Goal: Task Accomplishment & Management: Manage account settings

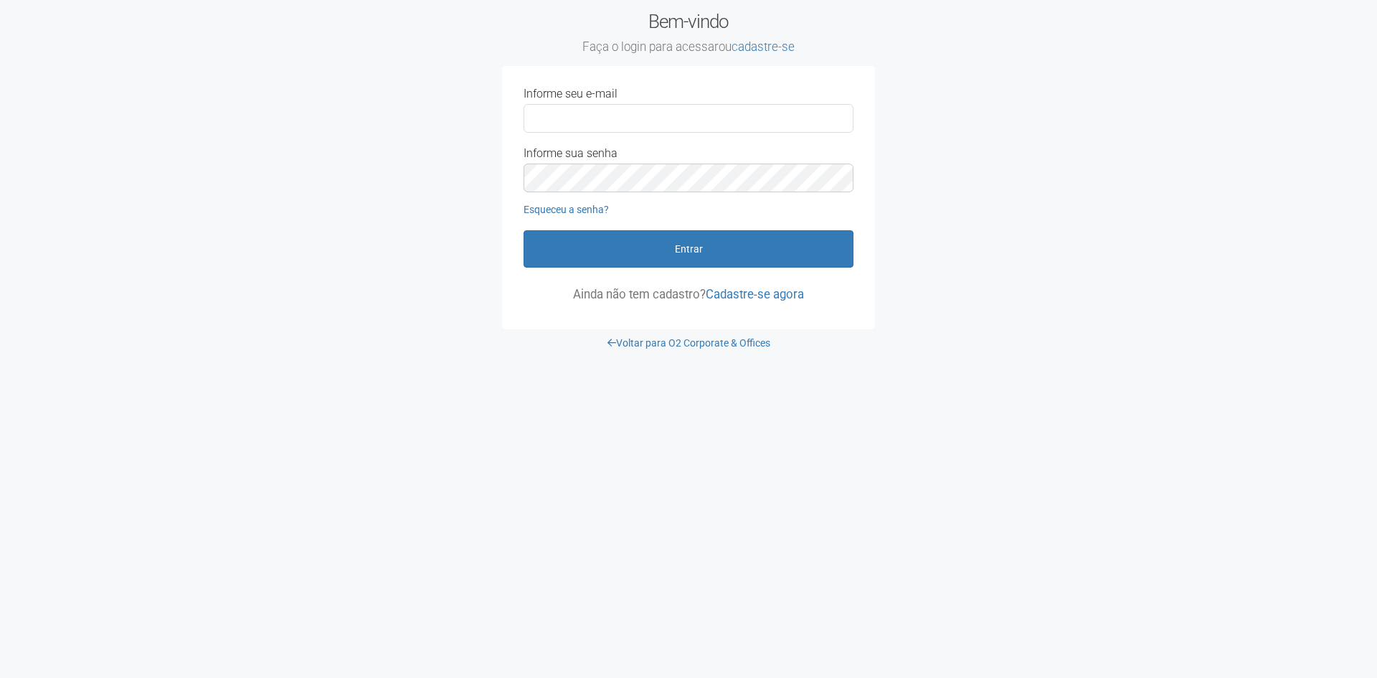
type input "**********"
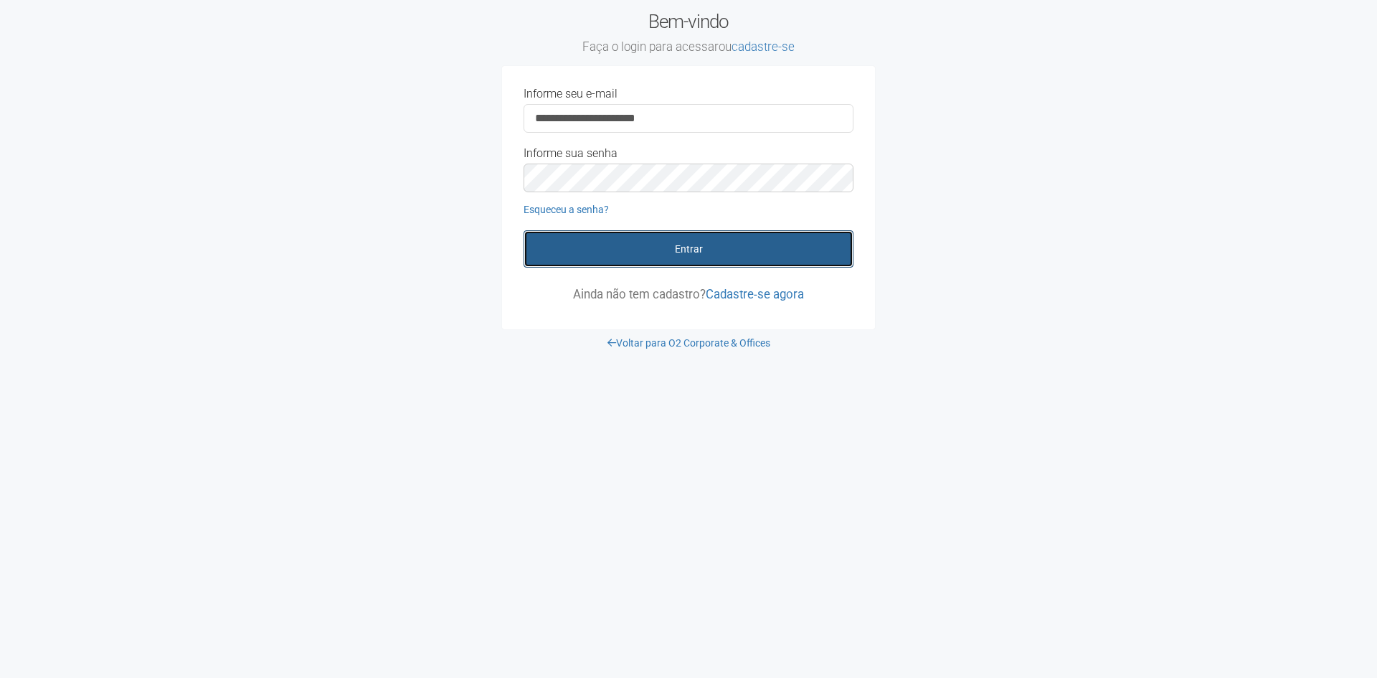
click at [704, 247] on button "Entrar" at bounding box center [688, 248] width 330 height 37
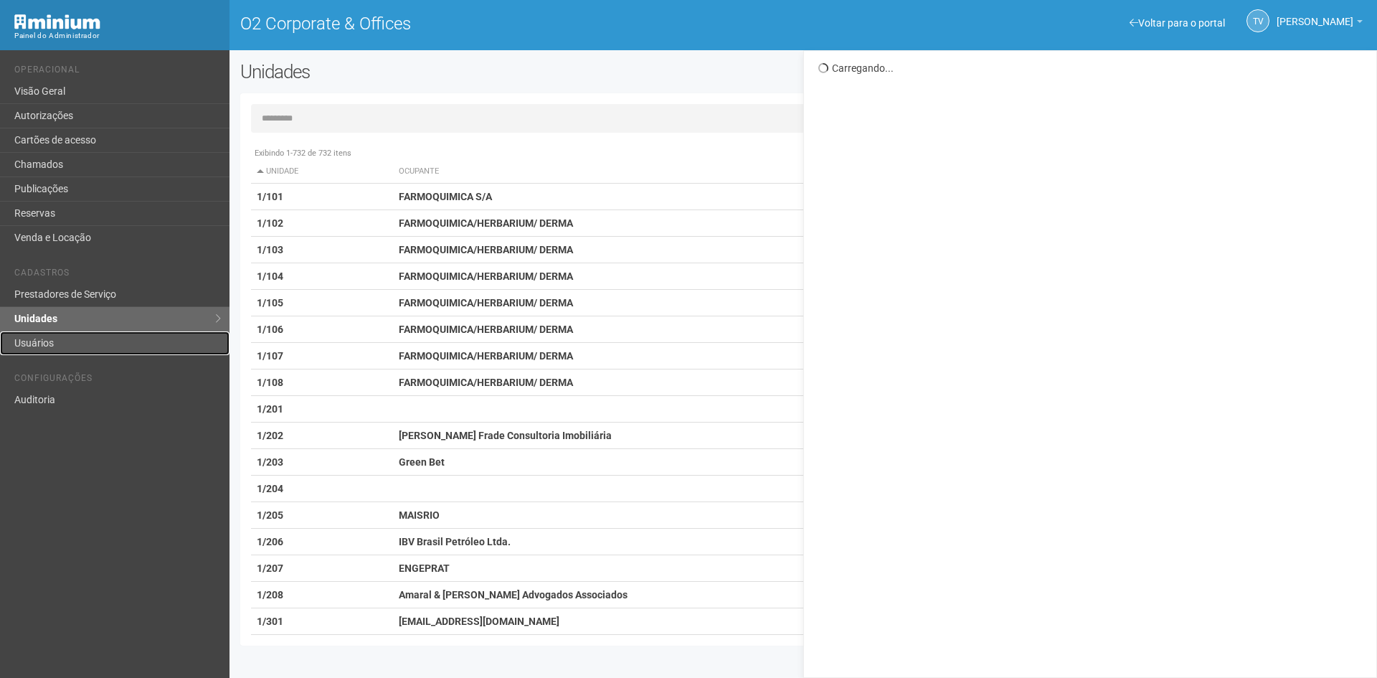
click at [27, 337] on link "Usuários" at bounding box center [114, 343] width 229 height 24
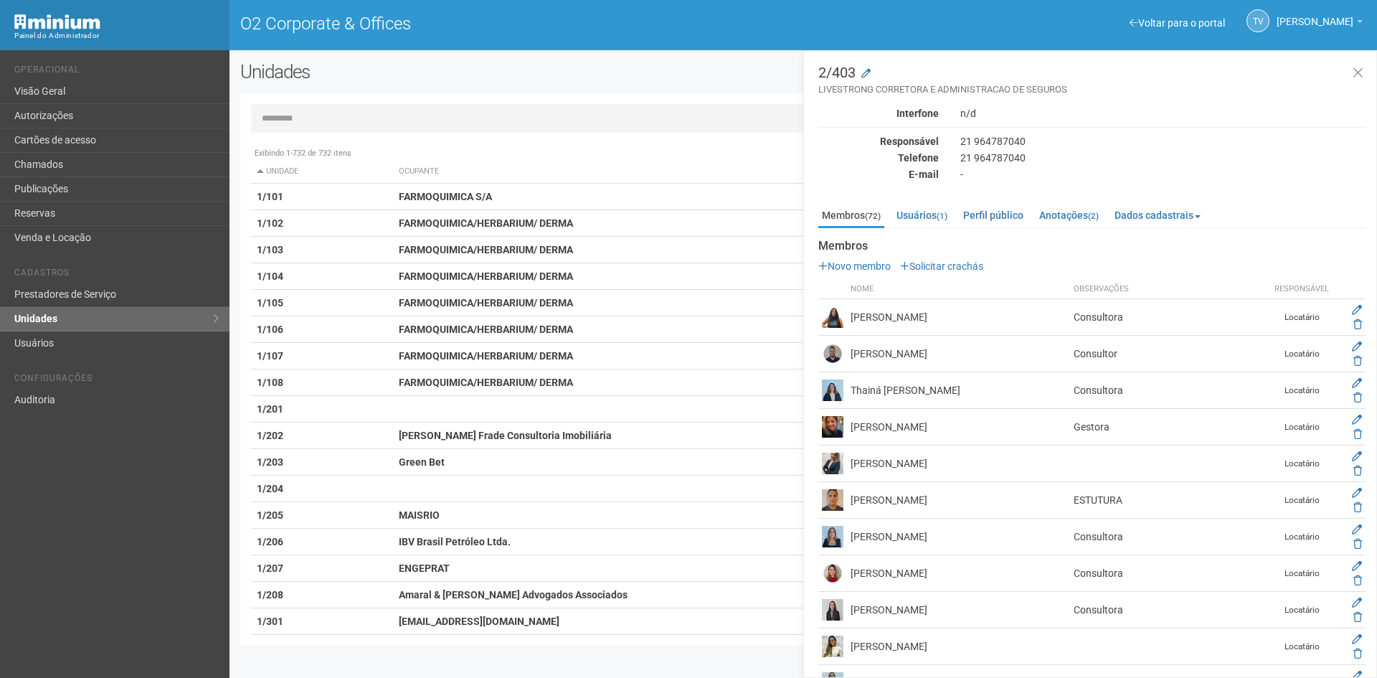
click at [335, 120] on input "text" at bounding box center [803, 118] width 1104 height 29
click at [60, 345] on link "Usuários" at bounding box center [114, 343] width 229 height 24
click at [47, 343] on link "Usuários" at bounding box center [114, 343] width 229 height 24
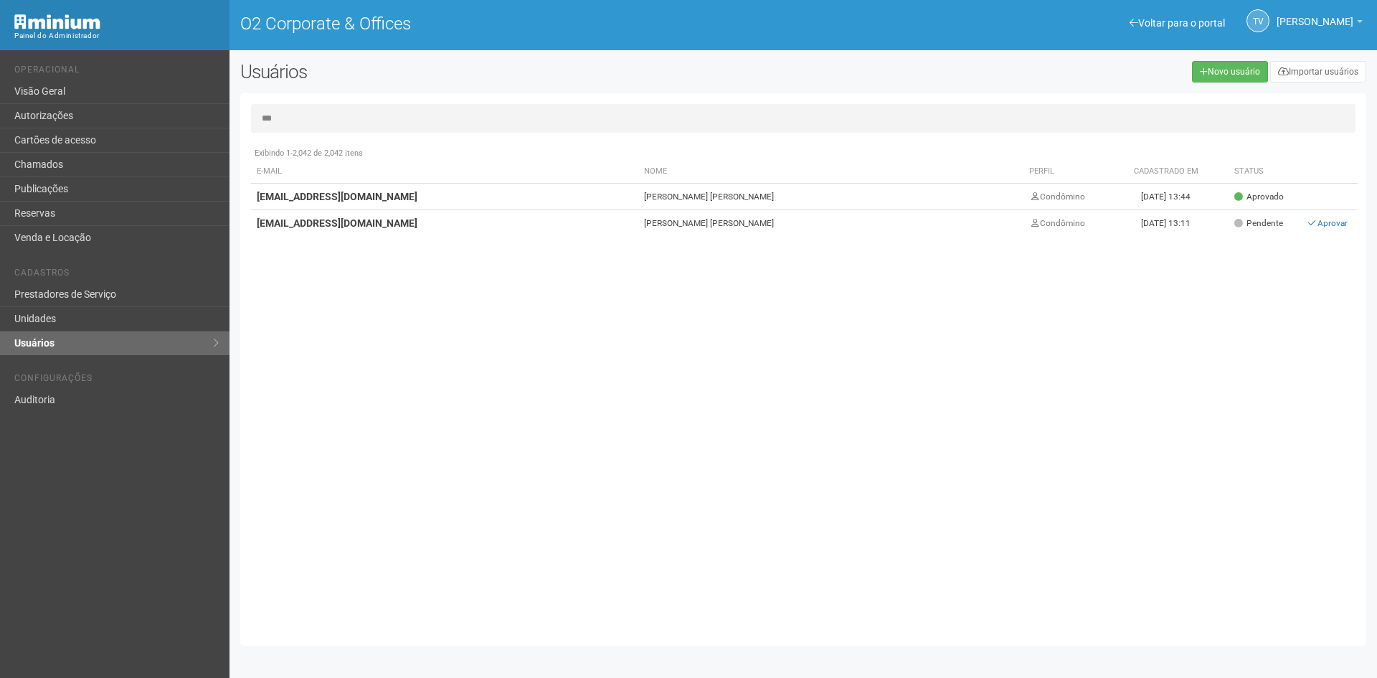
type input "***"
click at [1104, 226] on td "[DATE] 13:11" at bounding box center [1165, 223] width 125 height 27
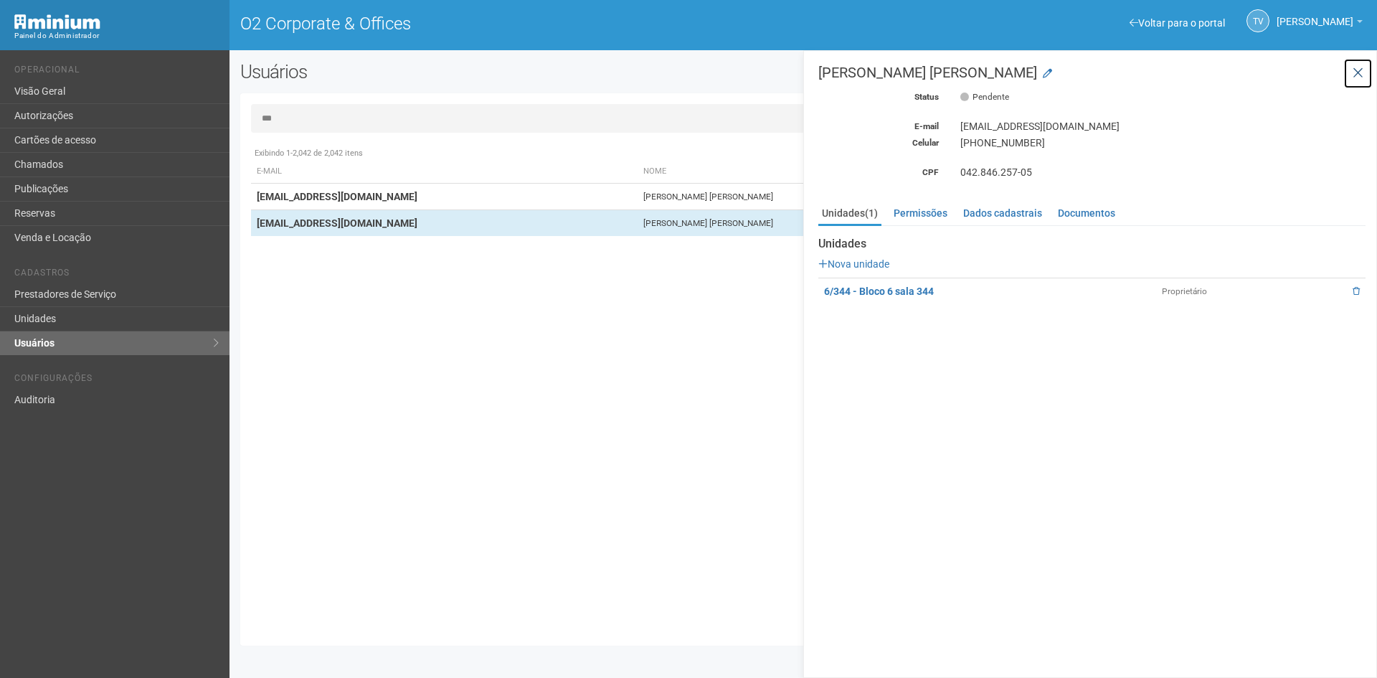
click at [1364, 71] on button at bounding box center [1357, 73] width 29 height 31
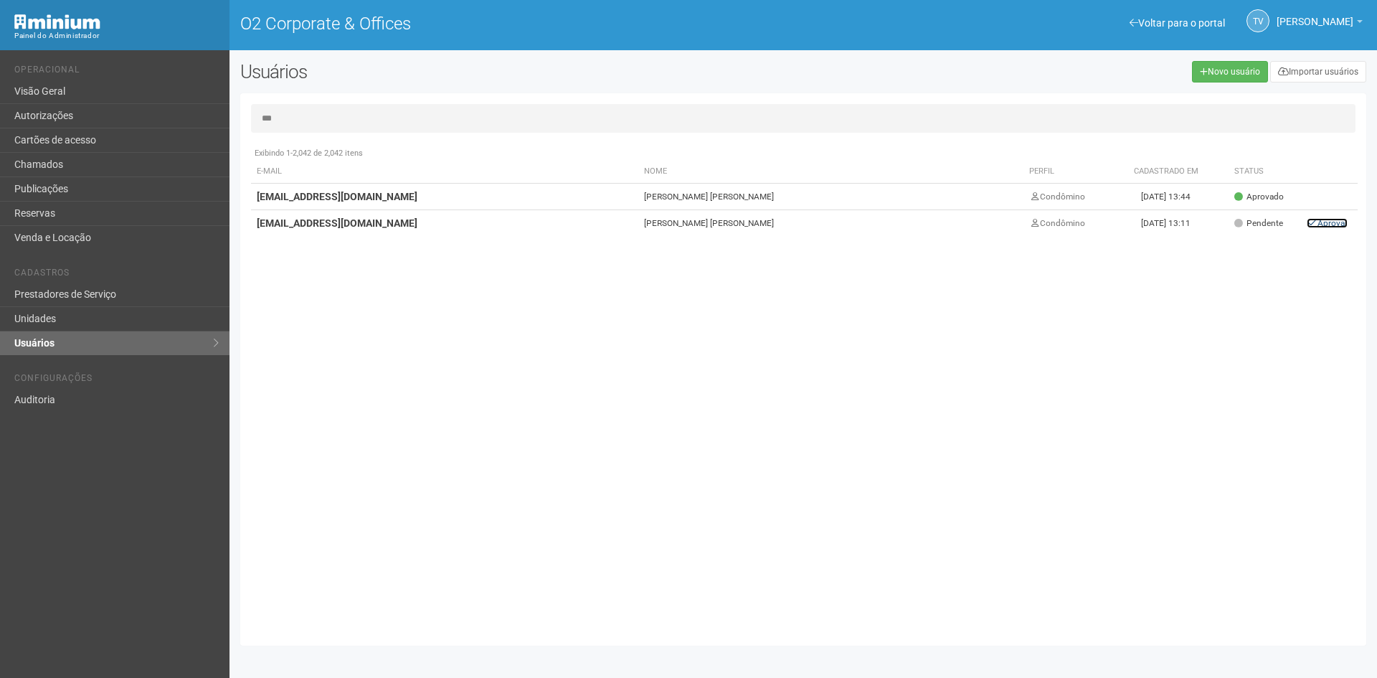
click at [1322, 223] on link "Aprovar" at bounding box center [1327, 223] width 41 height 10
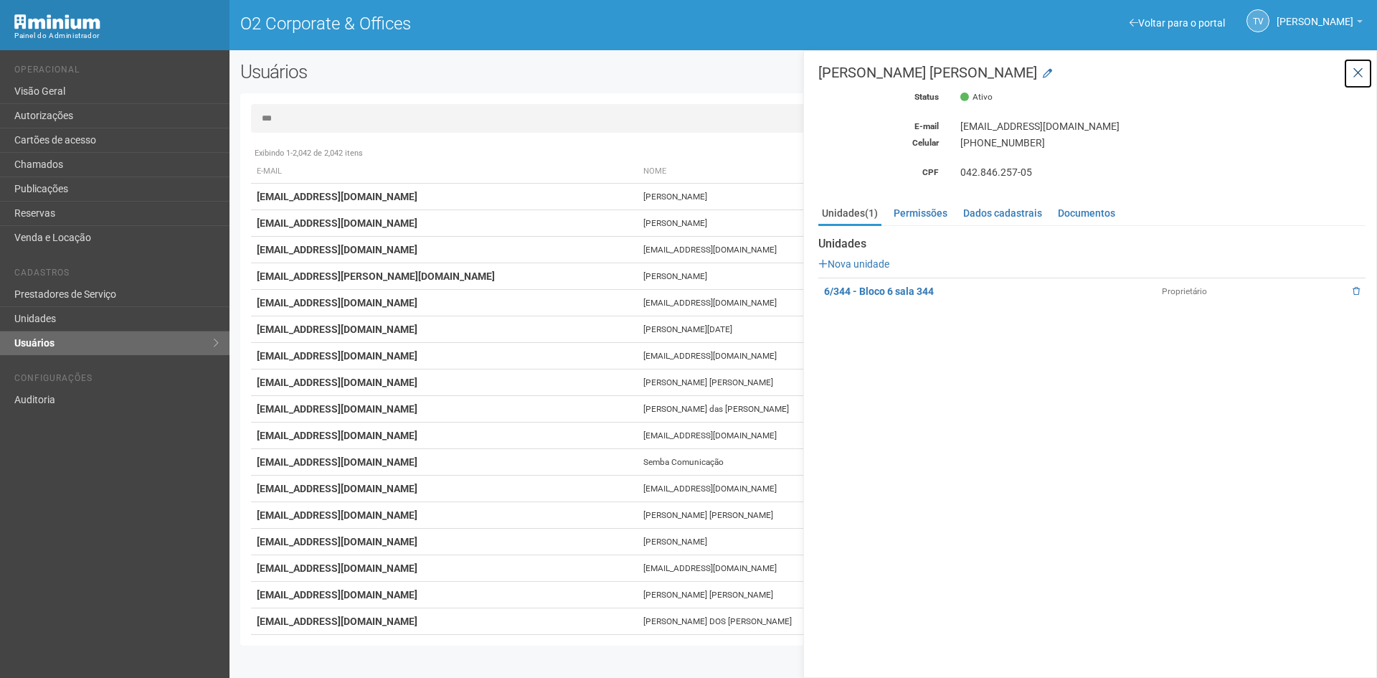
click at [1361, 74] on icon at bounding box center [1357, 73] width 11 height 14
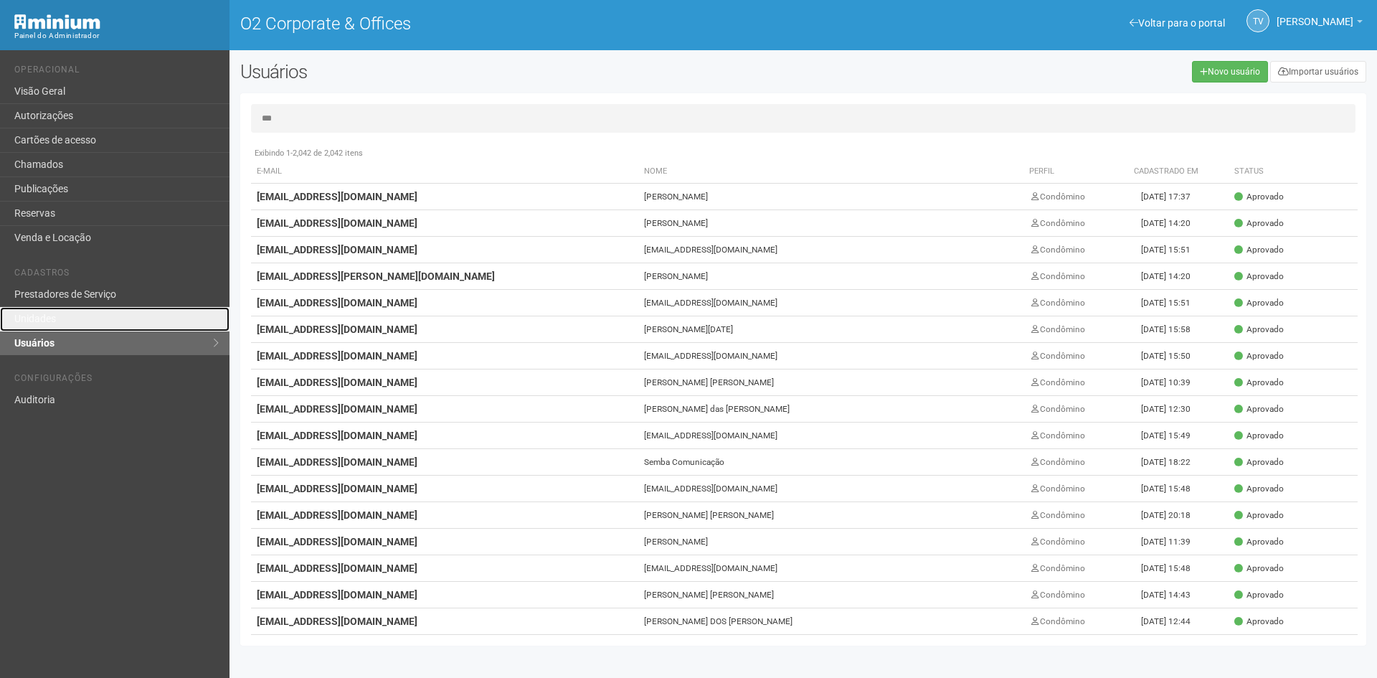
drag, startPoint x: 35, startPoint y: 323, endPoint x: 262, endPoint y: 155, distance: 282.0
click at [35, 323] on link "Unidades" at bounding box center [114, 319] width 229 height 24
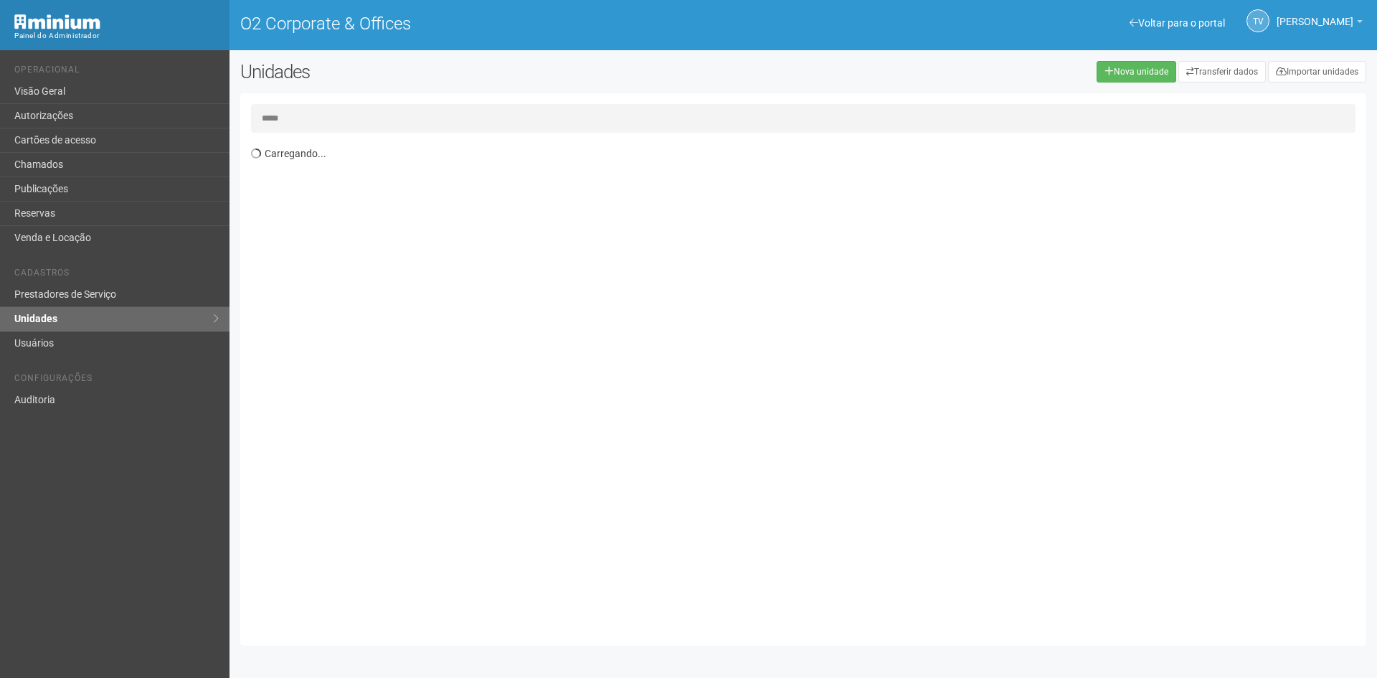
type input "*****"
click at [343, 211] on div "Exibindo 1-732 de 732 itens Unidade Ocupante Categoria Perfil público 1/101 FAR…" at bounding box center [808, 387] width 1115 height 495
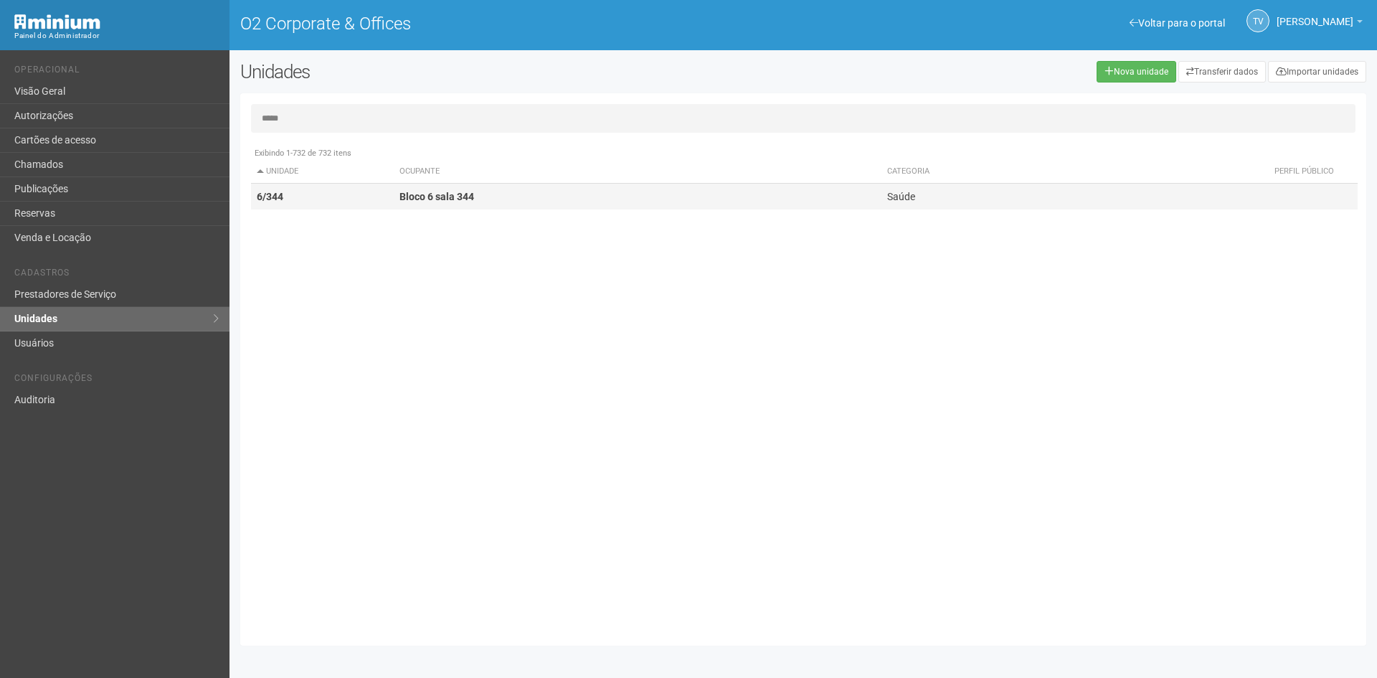
click at [350, 204] on td "6/344" at bounding box center [322, 197] width 143 height 27
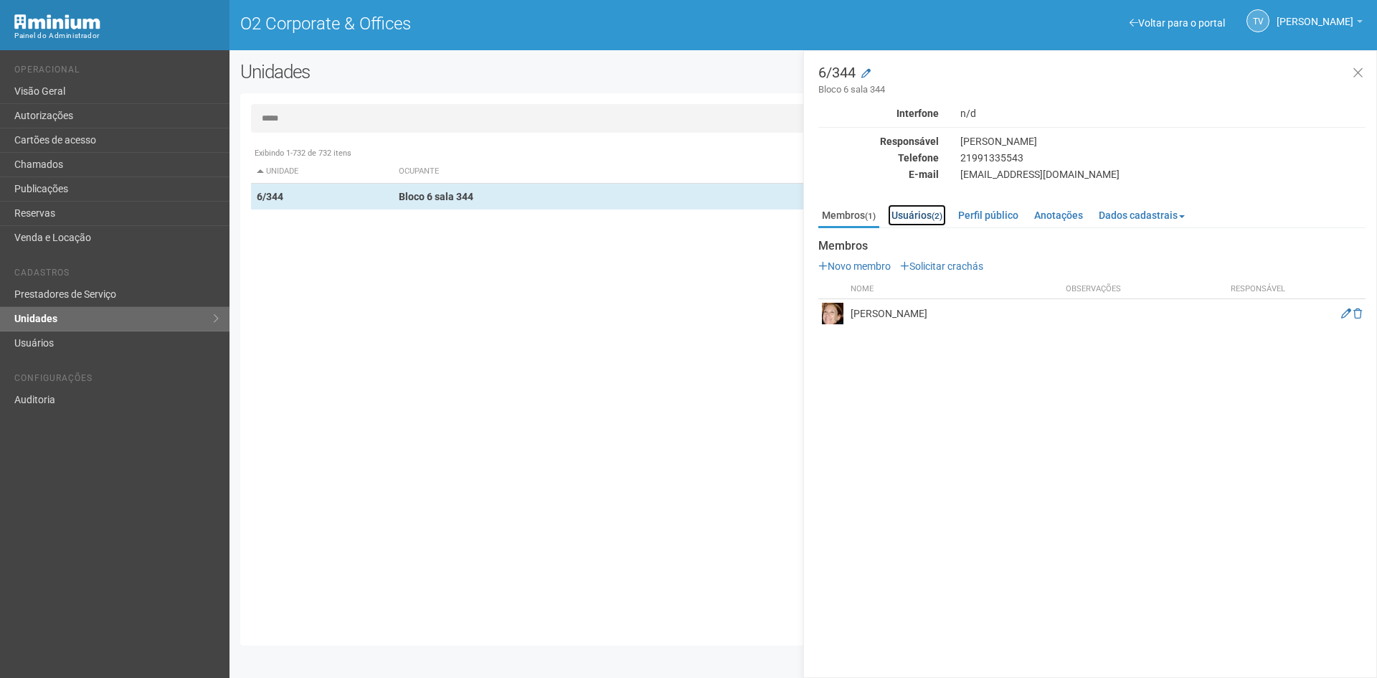
click at [915, 221] on link "Usuários (2)" at bounding box center [917, 215] width 58 height 22
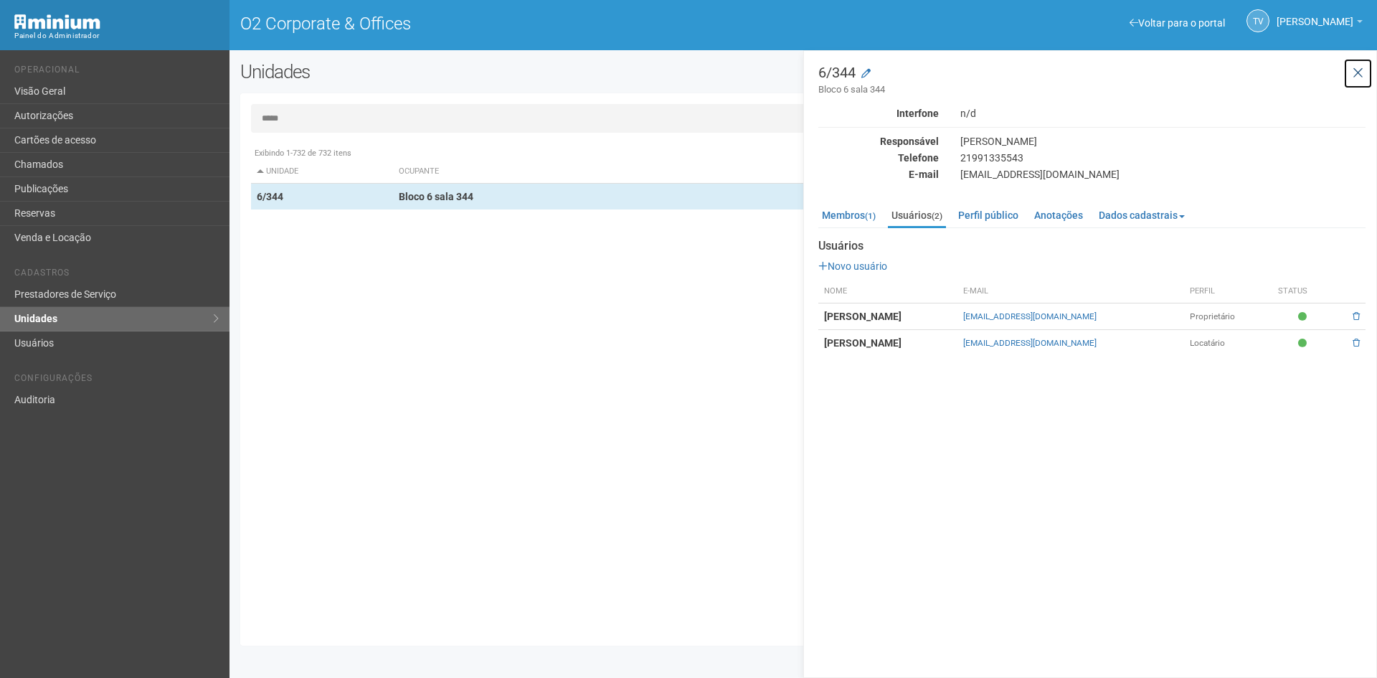
click at [1361, 78] on icon at bounding box center [1357, 73] width 11 height 14
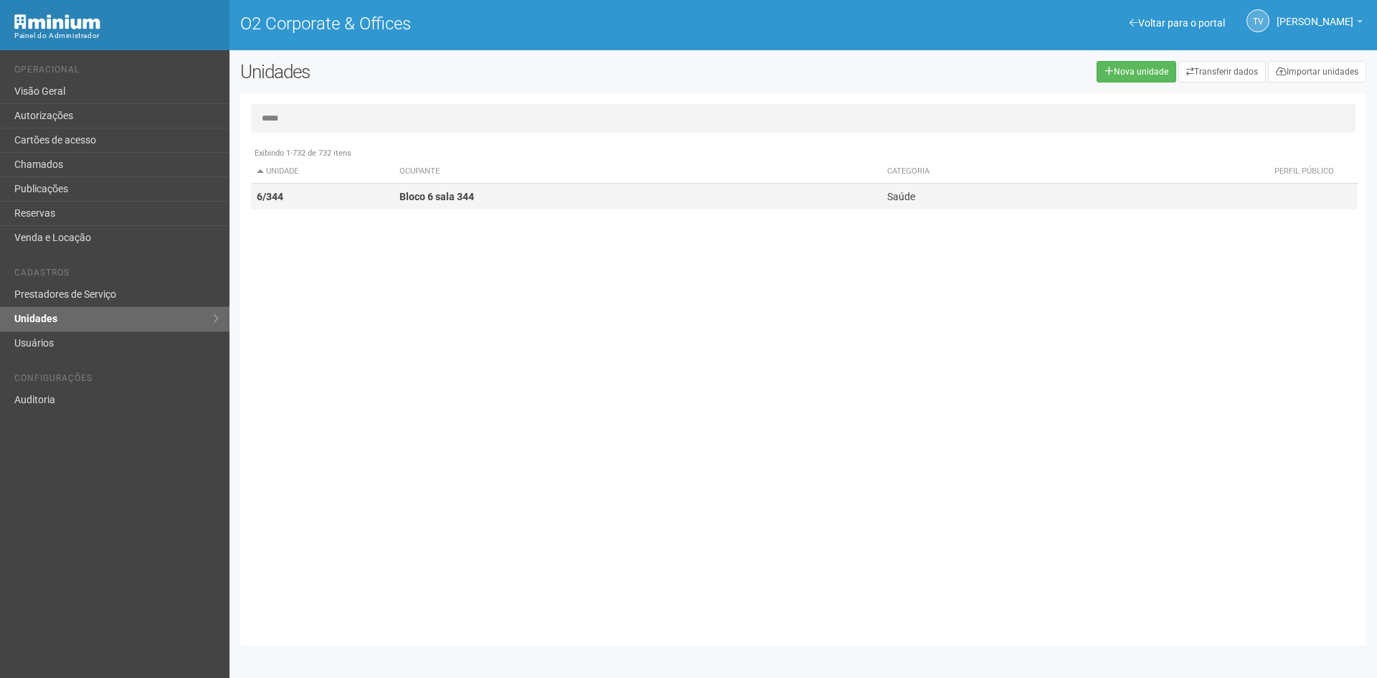
click at [490, 208] on td "Bloco 6 sala 344" at bounding box center [638, 197] width 488 height 27
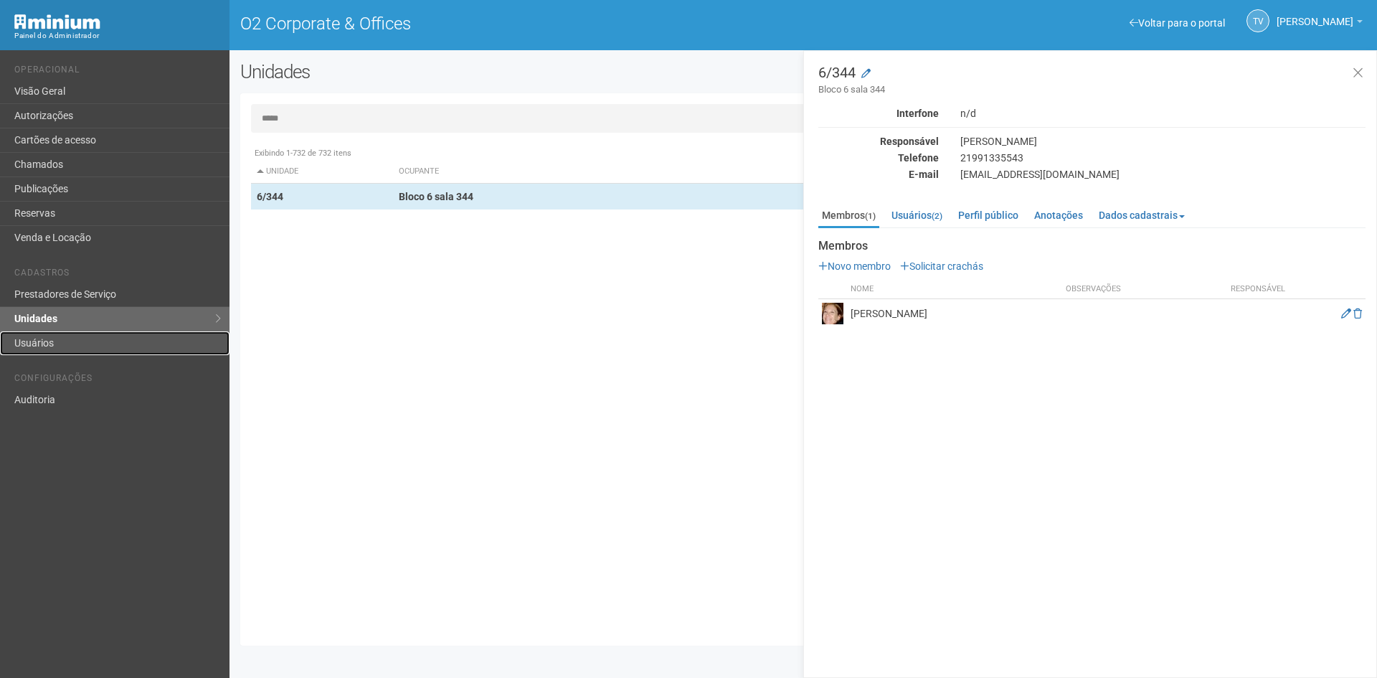
click at [32, 343] on link "Usuários" at bounding box center [114, 343] width 229 height 24
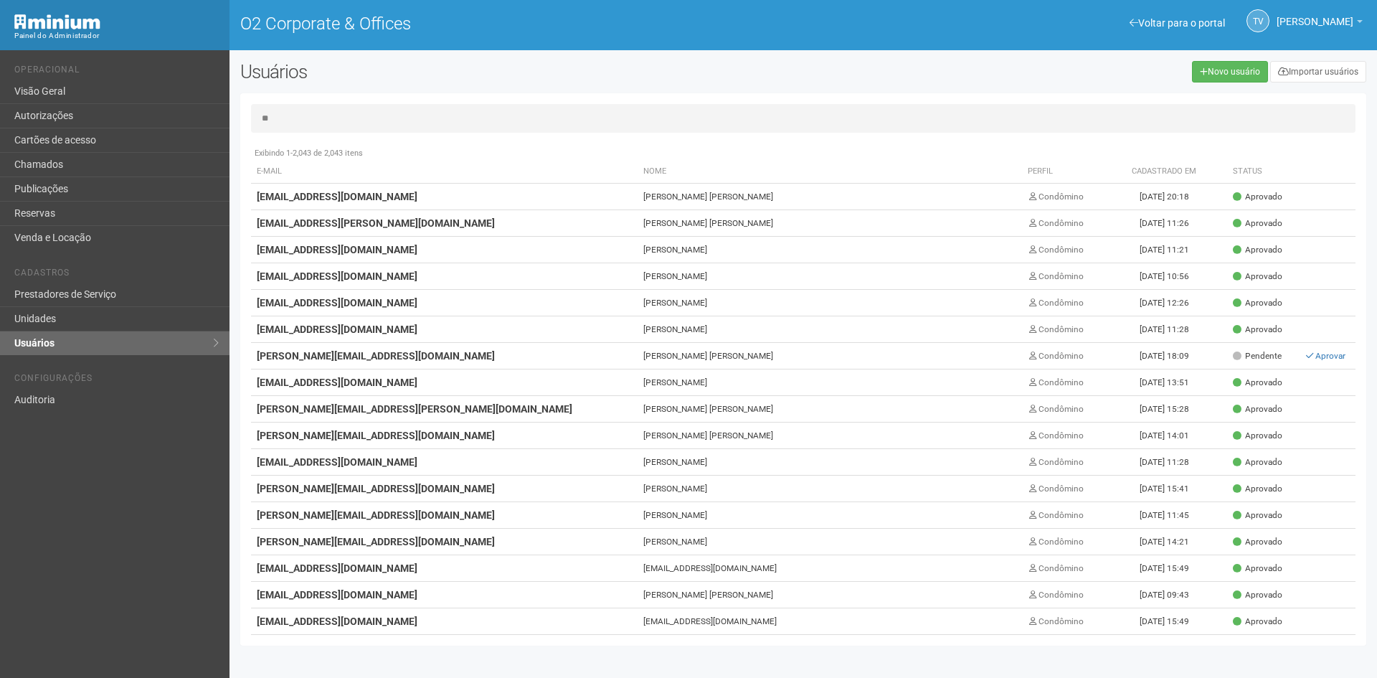
type input "*"
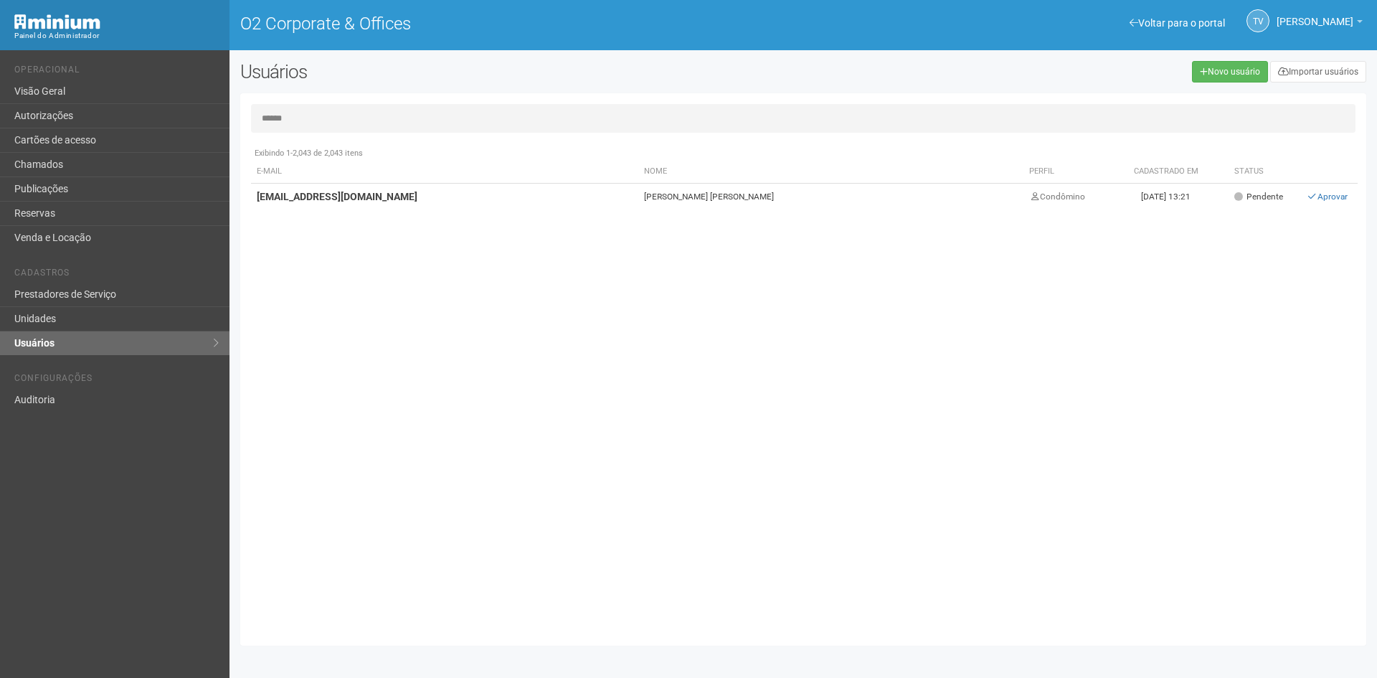
type input "******"
click at [1347, 198] on td "Aprovar" at bounding box center [1329, 197] width 57 height 27
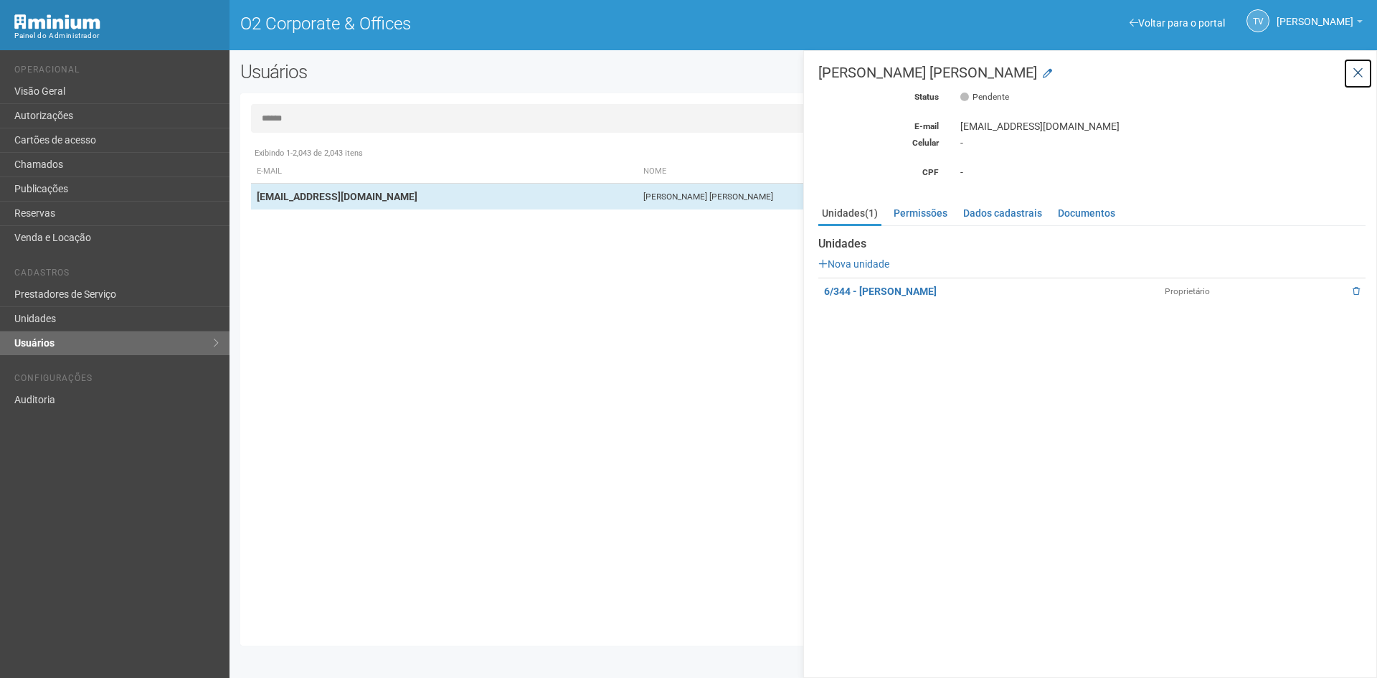
click at [1350, 77] on button at bounding box center [1357, 73] width 29 height 31
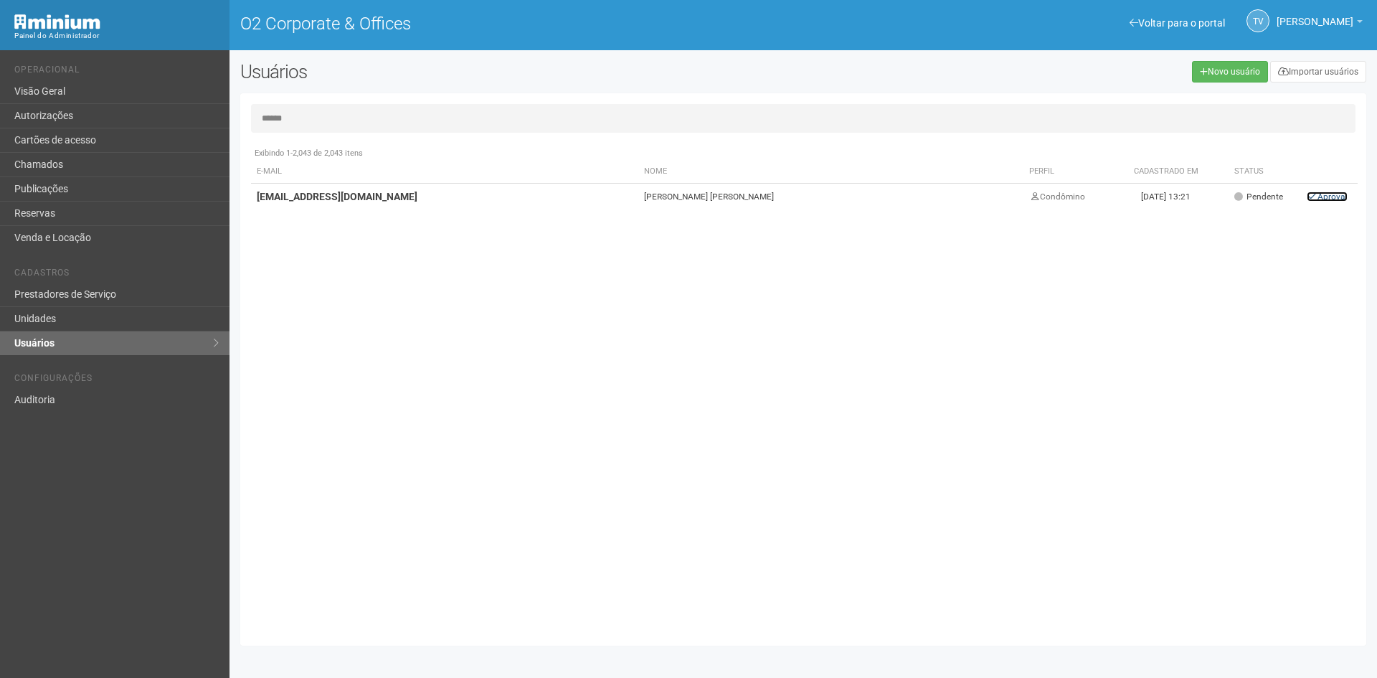
click at [1310, 192] on icon at bounding box center [1312, 196] width 11 height 9
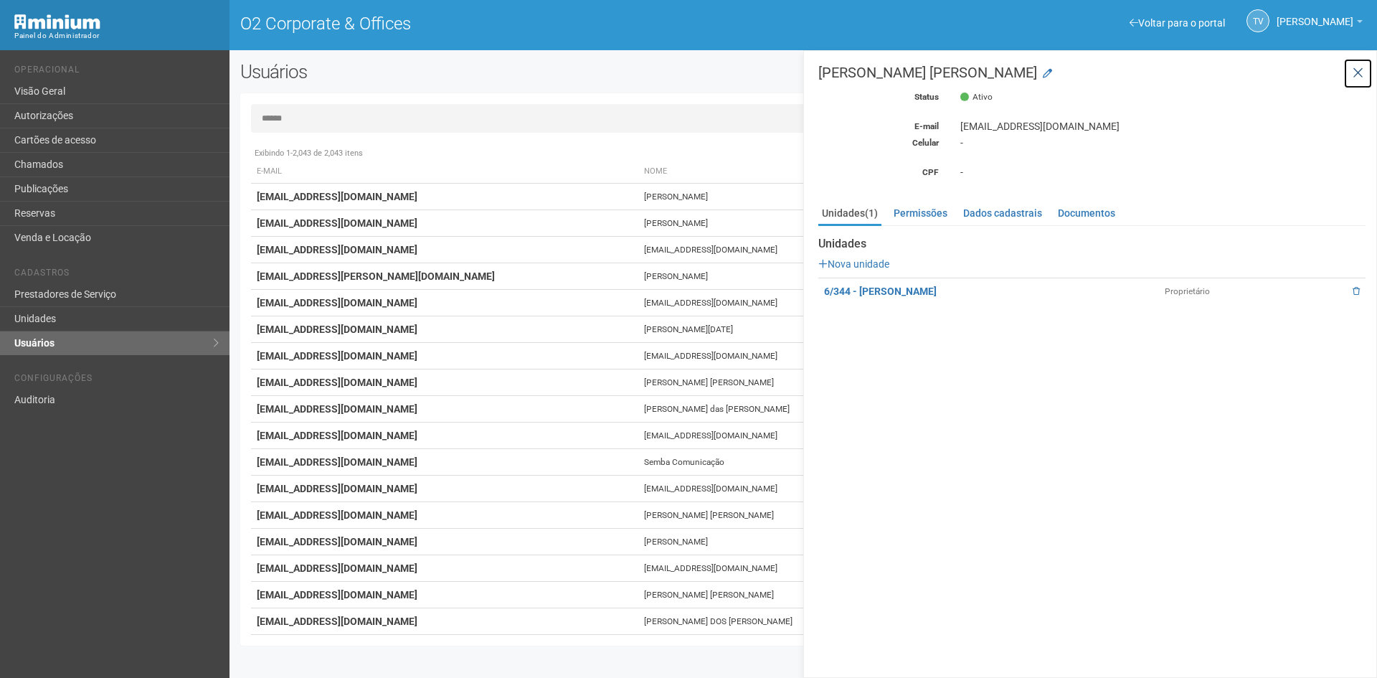
click at [1355, 71] on icon at bounding box center [1357, 73] width 11 height 14
